Goal: Task Accomplishment & Management: Complete application form

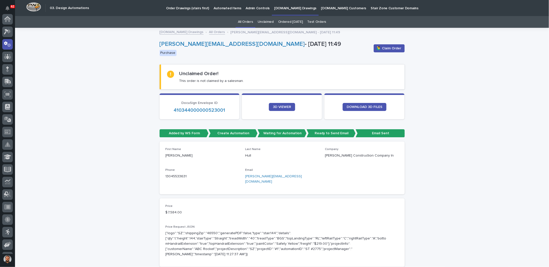
scroll to position [25, 0]
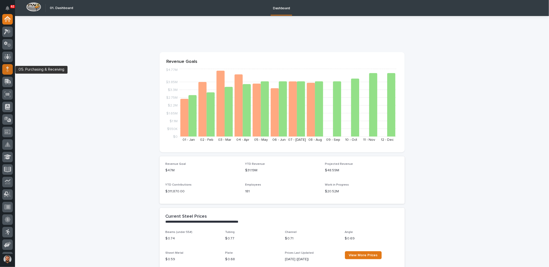
click at [10, 68] on div at bounding box center [7, 69] width 11 height 11
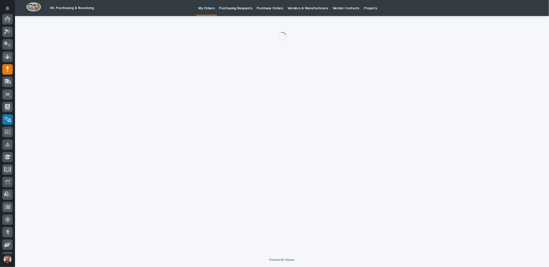
scroll to position [50, 0]
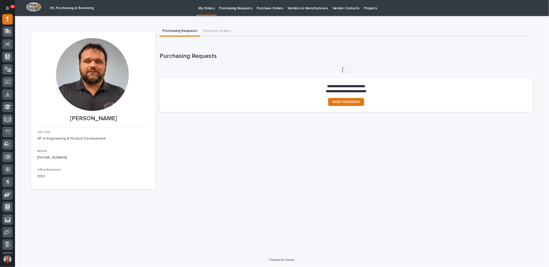
click at [244, 10] on p "Purchasing Requests" at bounding box center [235, 5] width 33 height 11
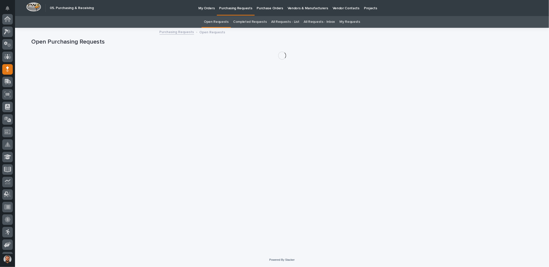
scroll to position [50, 0]
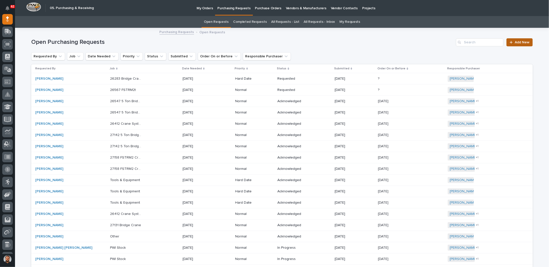
click at [515, 43] on span "Add New" at bounding box center [522, 43] width 15 height 4
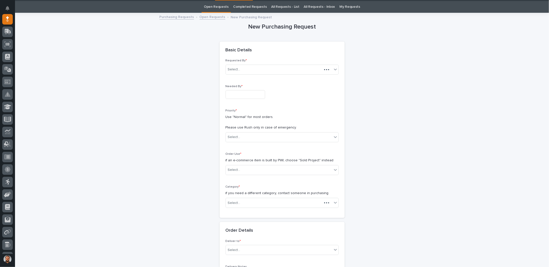
scroll to position [16, 0]
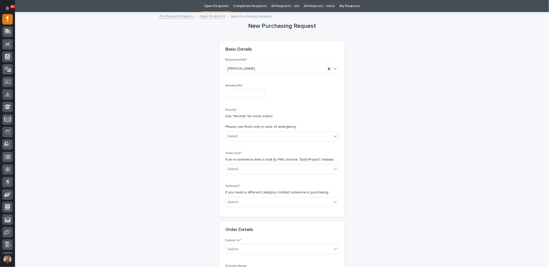
click at [235, 92] on input "text" at bounding box center [246, 93] width 40 height 9
click at [224, 61] on div "22" at bounding box center [224, 60] width 7 height 7
type input "**********"
click at [238, 134] on div "Select..." at bounding box center [234, 136] width 13 height 5
click at [232, 154] on div "Hard Date" at bounding box center [280, 153] width 113 height 9
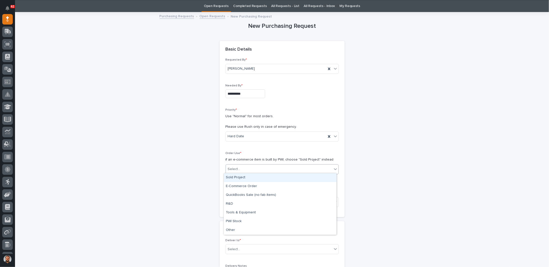
click at [237, 166] on div "Select..." at bounding box center [234, 168] width 13 height 5
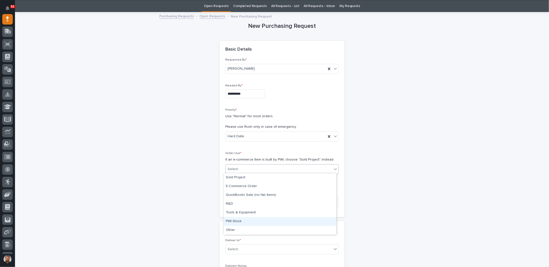
click at [234, 220] on div "PWI Stock" at bounding box center [280, 221] width 113 height 9
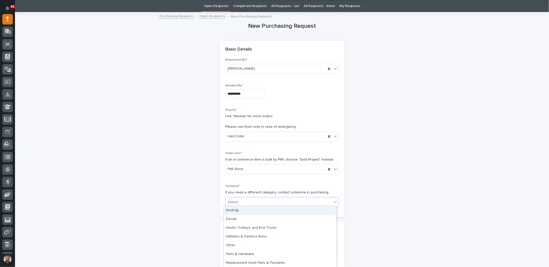
click at [241, 199] on div "Select..." at bounding box center [279, 202] width 106 height 8
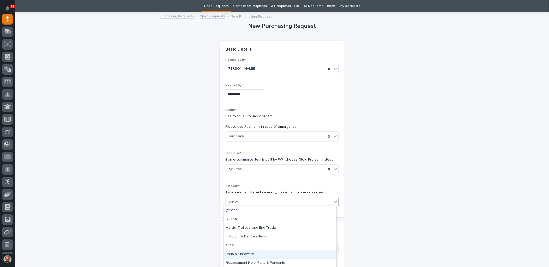
click at [240, 253] on div "Parts & Hardware" at bounding box center [280, 254] width 113 height 9
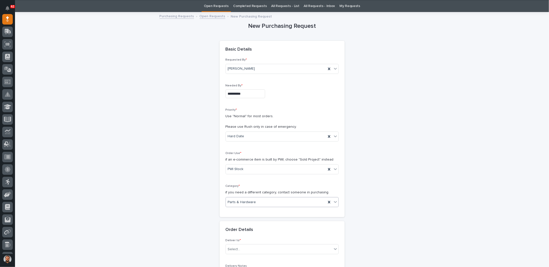
scroll to position [116, 0]
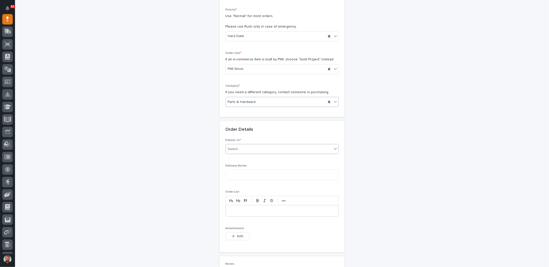
click at [257, 151] on div "Select..." at bounding box center [279, 149] width 106 height 8
click at [231, 157] on div "PWI" at bounding box center [280, 157] width 113 height 9
click at [237, 208] on p at bounding box center [282, 210] width 105 height 5
click at [239, 209] on p "*********" at bounding box center [282, 210] width 105 height 5
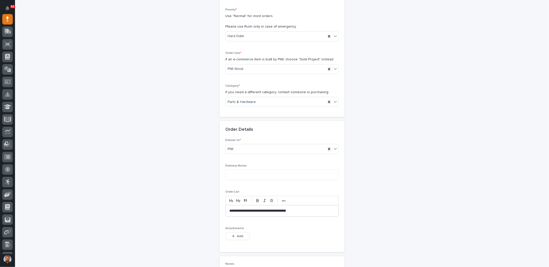
click at [241, 208] on p "**********" at bounding box center [282, 210] width 105 height 5
click at [260, 210] on p "**********" at bounding box center [282, 210] width 105 height 5
click at [239, 209] on p "**********" at bounding box center [282, 210] width 105 height 5
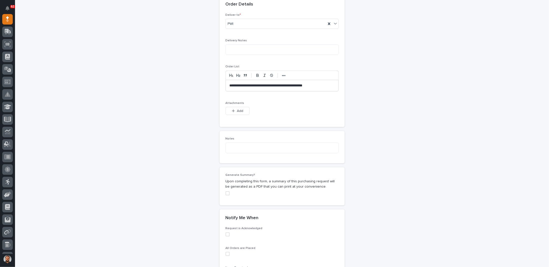
scroll to position [309, 0]
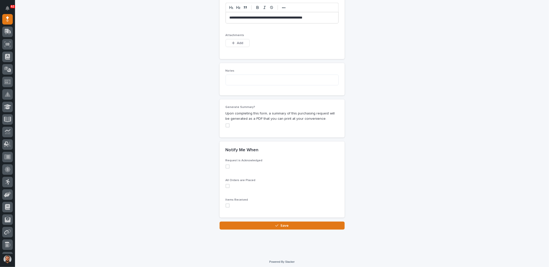
click at [226, 204] on span at bounding box center [228, 205] width 4 height 4
click at [226, 184] on span at bounding box center [228, 186] width 4 height 4
click at [226, 123] on span at bounding box center [228, 125] width 4 height 4
click at [287, 224] on button "Save" at bounding box center [282, 225] width 125 height 8
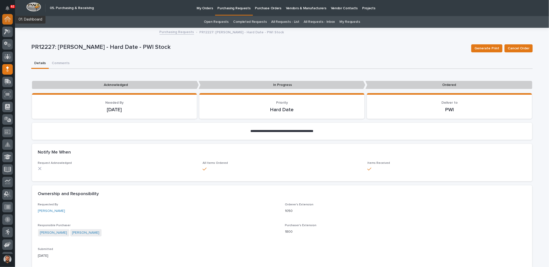
click at [8, 21] on icon at bounding box center [7, 19] width 7 height 6
